Goal: Task Accomplishment & Management: Manage account settings

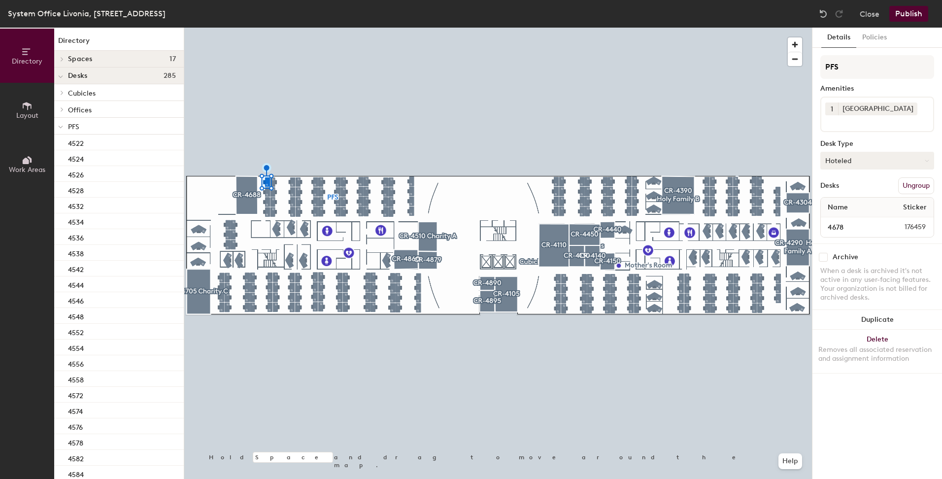
click at [846, 152] on button "Hoteled" at bounding box center [877, 161] width 114 height 18
click at [855, 187] on div "Assigned" at bounding box center [870, 191] width 99 height 15
click at [909, 13] on button "Publish" at bounding box center [908, 14] width 39 height 16
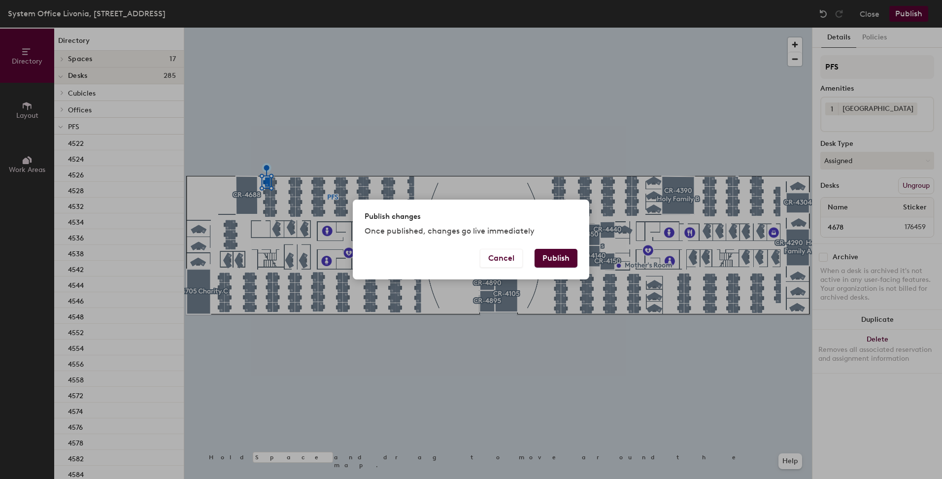
click at [547, 258] on button "Publish" at bounding box center [555, 258] width 43 height 19
